Goal: Information Seeking & Learning: Learn about a topic

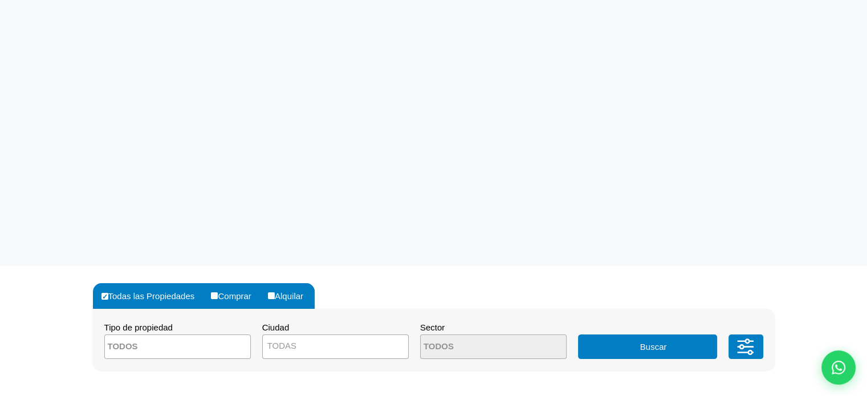
scroll to position [171, 0]
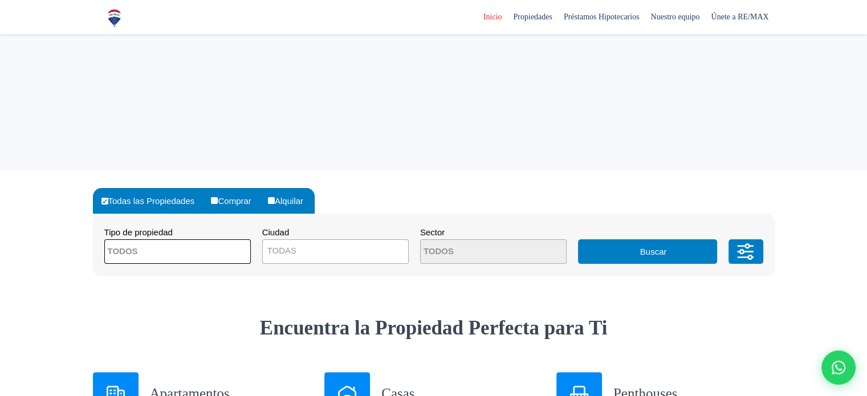
click at [212, 254] on span at bounding box center [177, 251] width 146 height 25
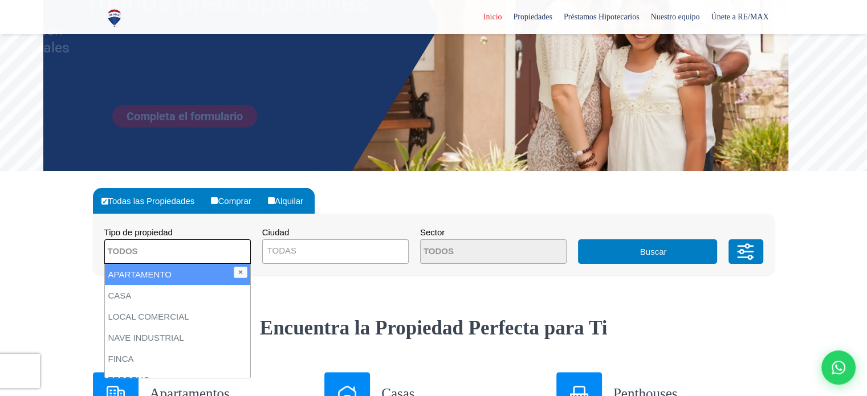
click at [152, 274] on li "APARTAMENTO" at bounding box center [177, 274] width 145 height 21
select select "apartment"
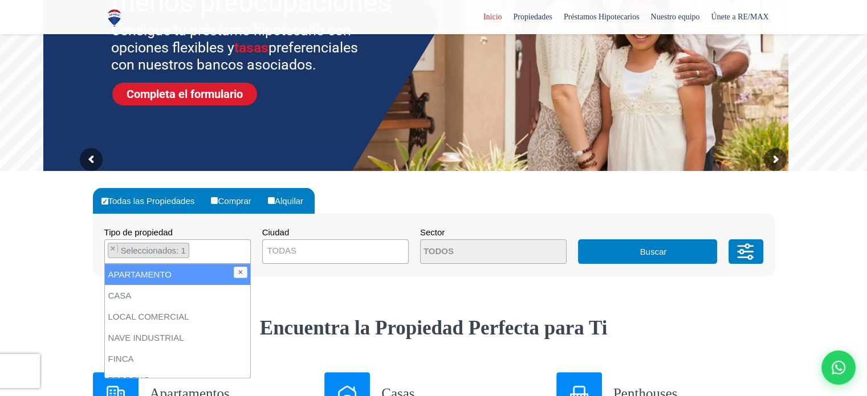
click at [135, 276] on li "APARTAMENTO" at bounding box center [177, 274] width 145 height 21
select select
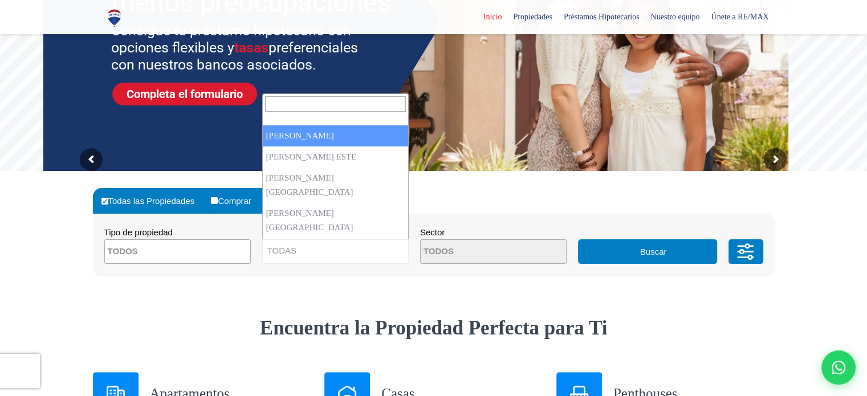
click at [324, 255] on span "TODAS" at bounding box center [335, 251] width 145 height 16
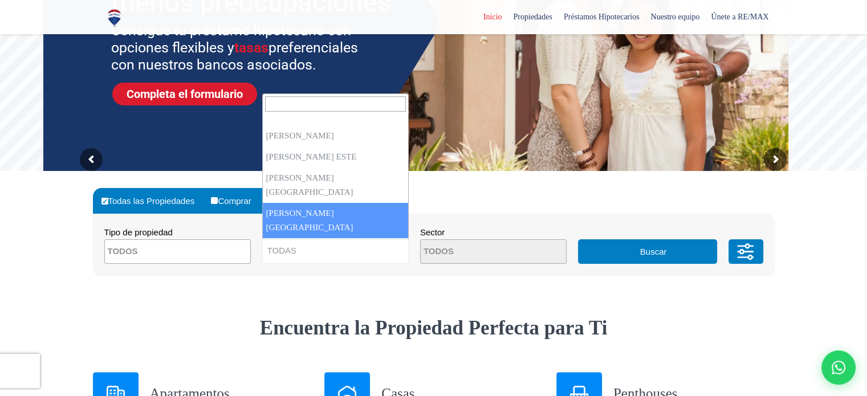
select select "150"
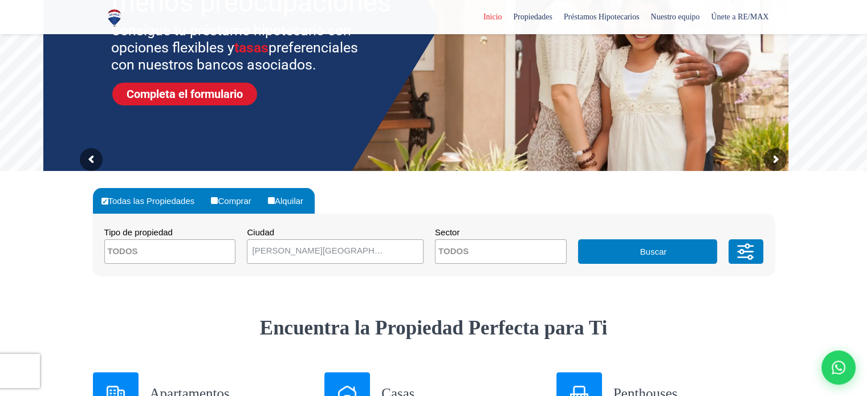
click at [639, 254] on button "Buscar" at bounding box center [647, 251] width 139 height 25
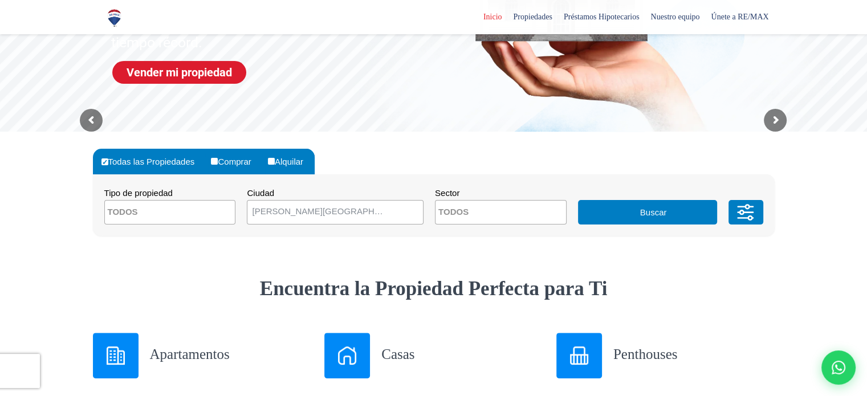
scroll to position [342, 0]
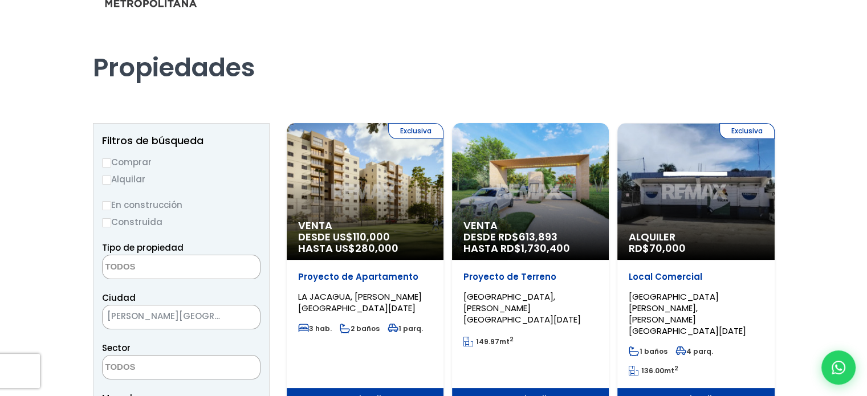
scroll to position [57, 0]
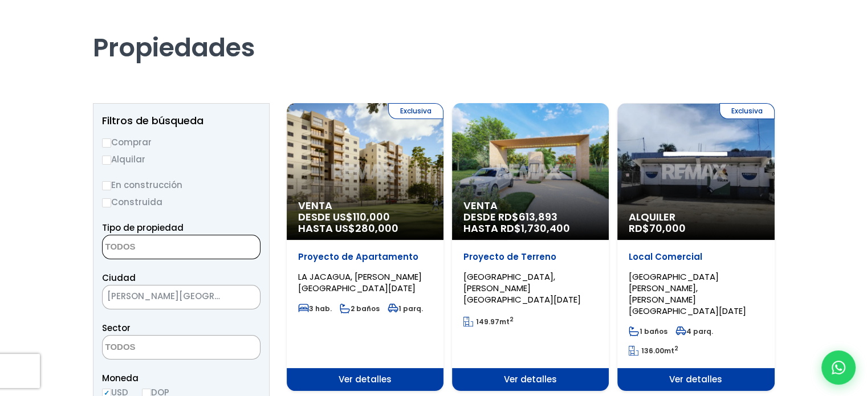
click at [160, 248] on textarea "Search" at bounding box center [158, 247] width 111 height 25
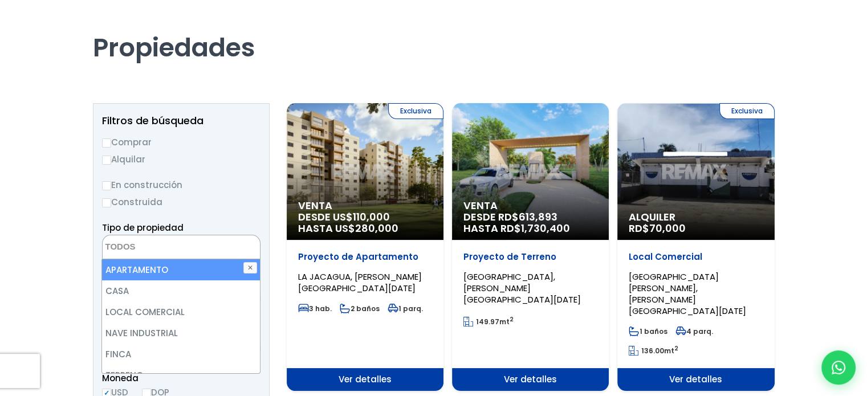
click at [134, 270] on li "APARTAMENTO" at bounding box center [180, 269] width 157 height 21
select select "apartment"
click at [160, 267] on li "APARTAMENTO" at bounding box center [180, 269] width 157 height 21
select select
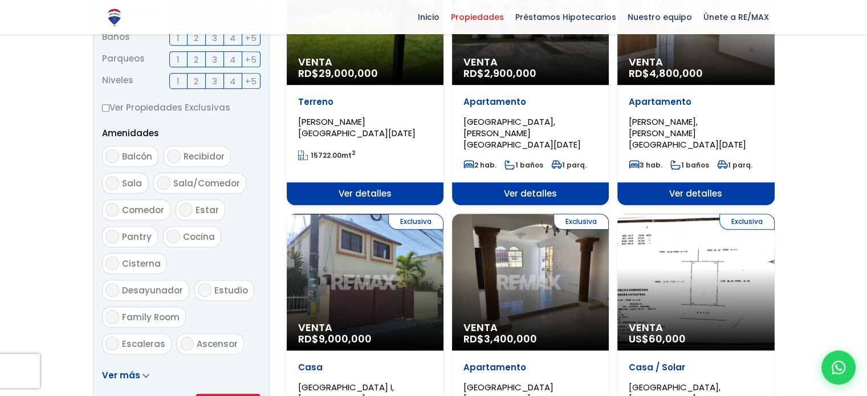
scroll to position [570, 0]
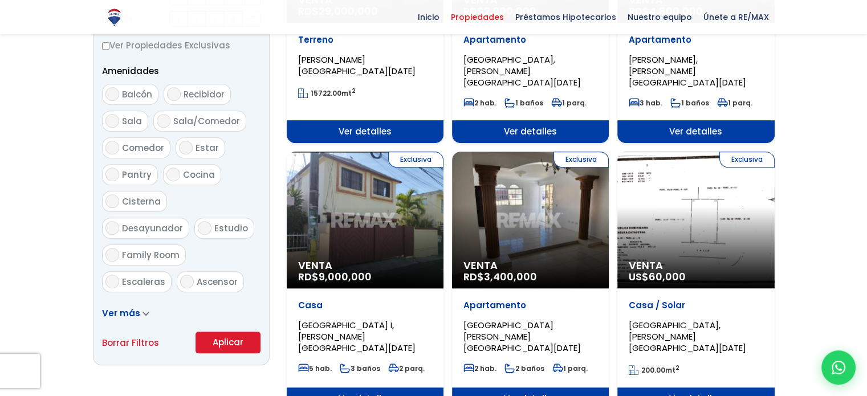
click at [121, 313] on span "Ver más" at bounding box center [121, 313] width 38 height 12
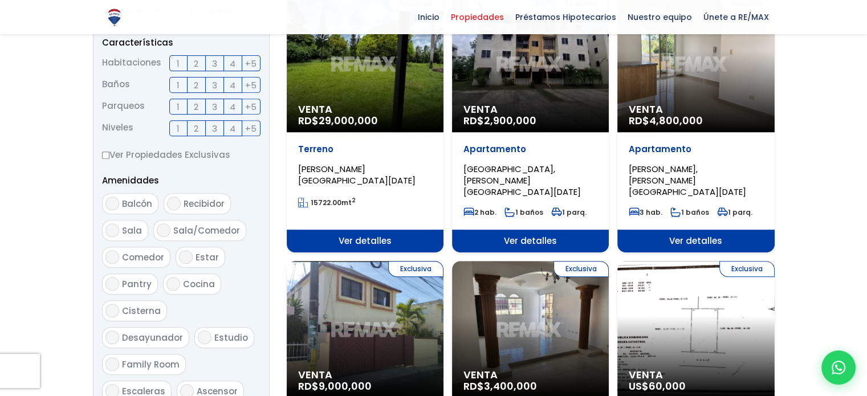
scroll to position [399, 0]
